Goal: Task Accomplishment & Management: Manage account settings

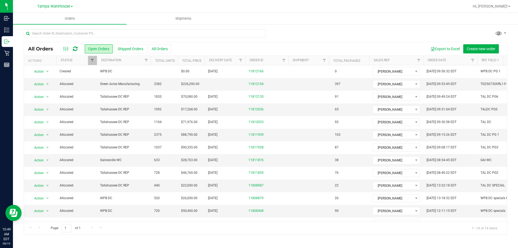
click at [77, 50] on icon at bounding box center [75, 48] width 5 height 5
click at [36, 83] on span "Action" at bounding box center [36, 84] width 15 height 8
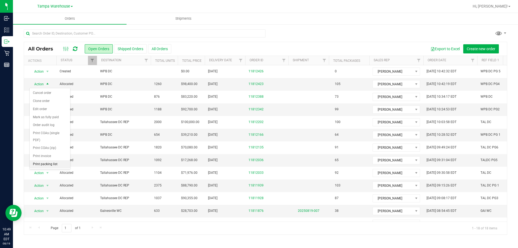
click at [42, 160] on ul "Cancel order Clone order Edit order Mark as fully paid Order audit log Print CO…" at bounding box center [50, 128] width 40 height 79
click at [54, 163] on li "Print packing list" at bounding box center [50, 164] width 40 height 8
click at [37, 109] on span "Action" at bounding box center [36, 110] width 15 height 8
click at [51, 138] on li "Edit order" at bounding box center [50, 135] width 40 height 8
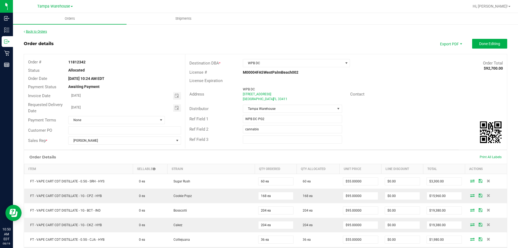
click at [43, 32] on link "Back to Orders" at bounding box center [35, 32] width 23 height 4
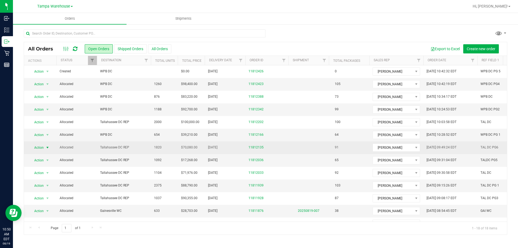
click at [44, 147] on span "select" at bounding box center [47, 148] width 7 height 8
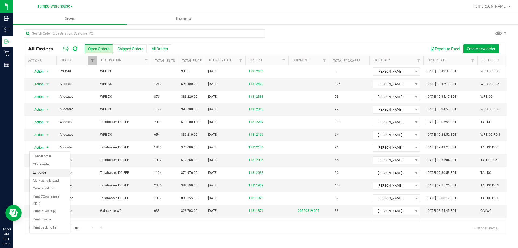
click at [49, 175] on li "Edit order" at bounding box center [50, 173] width 40 height 8
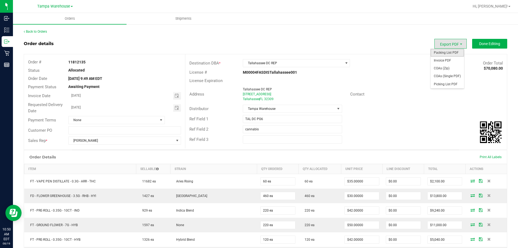
click at [445, 52] on span "Packing List PDF" at bounding box center [446, 53] width 33 height 8
